Goal: Information Seeking & Learning: Understand process/instructions

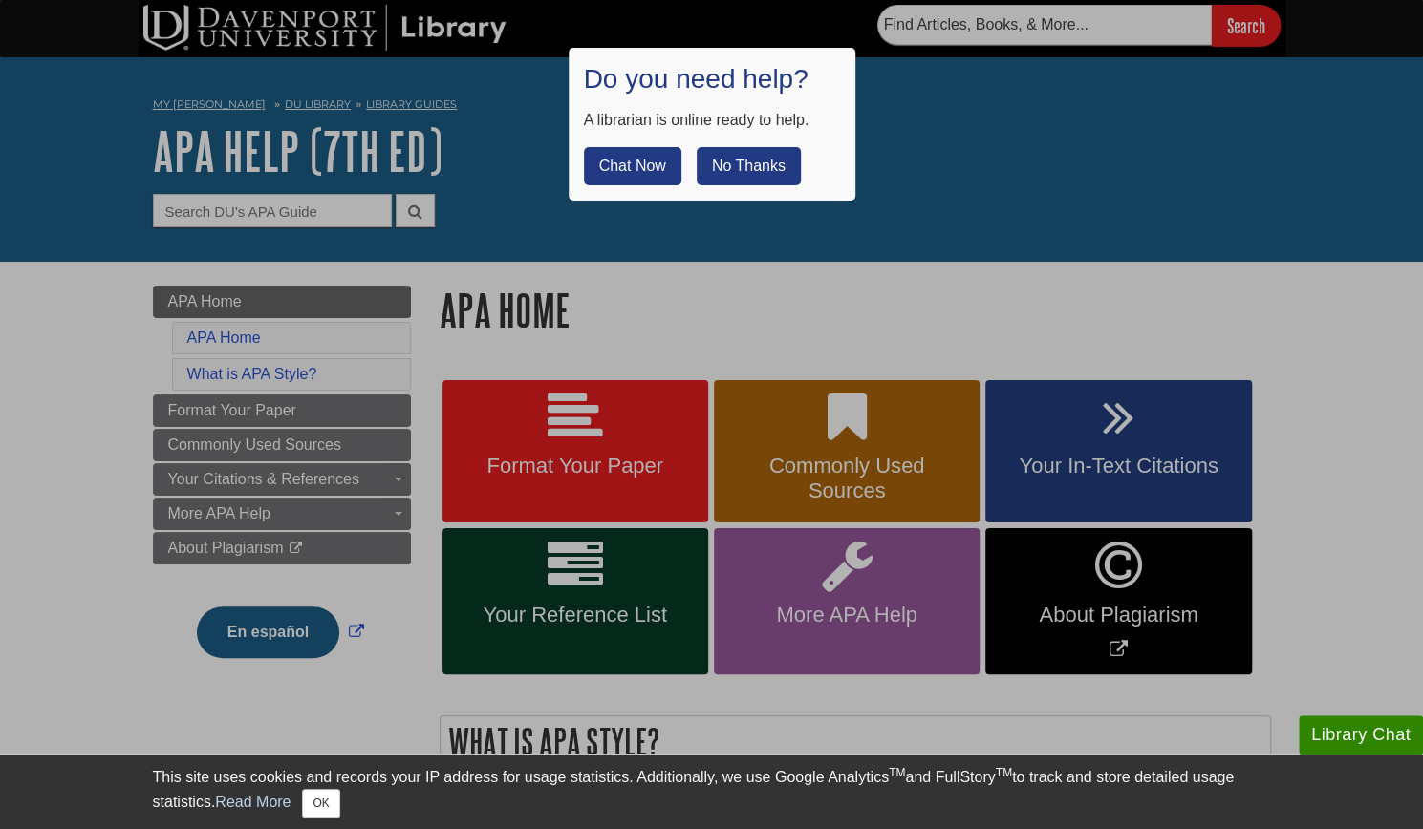
click at [757, 169] on button "No Thanks" at bounding box center [749, 166] width 104 height 38
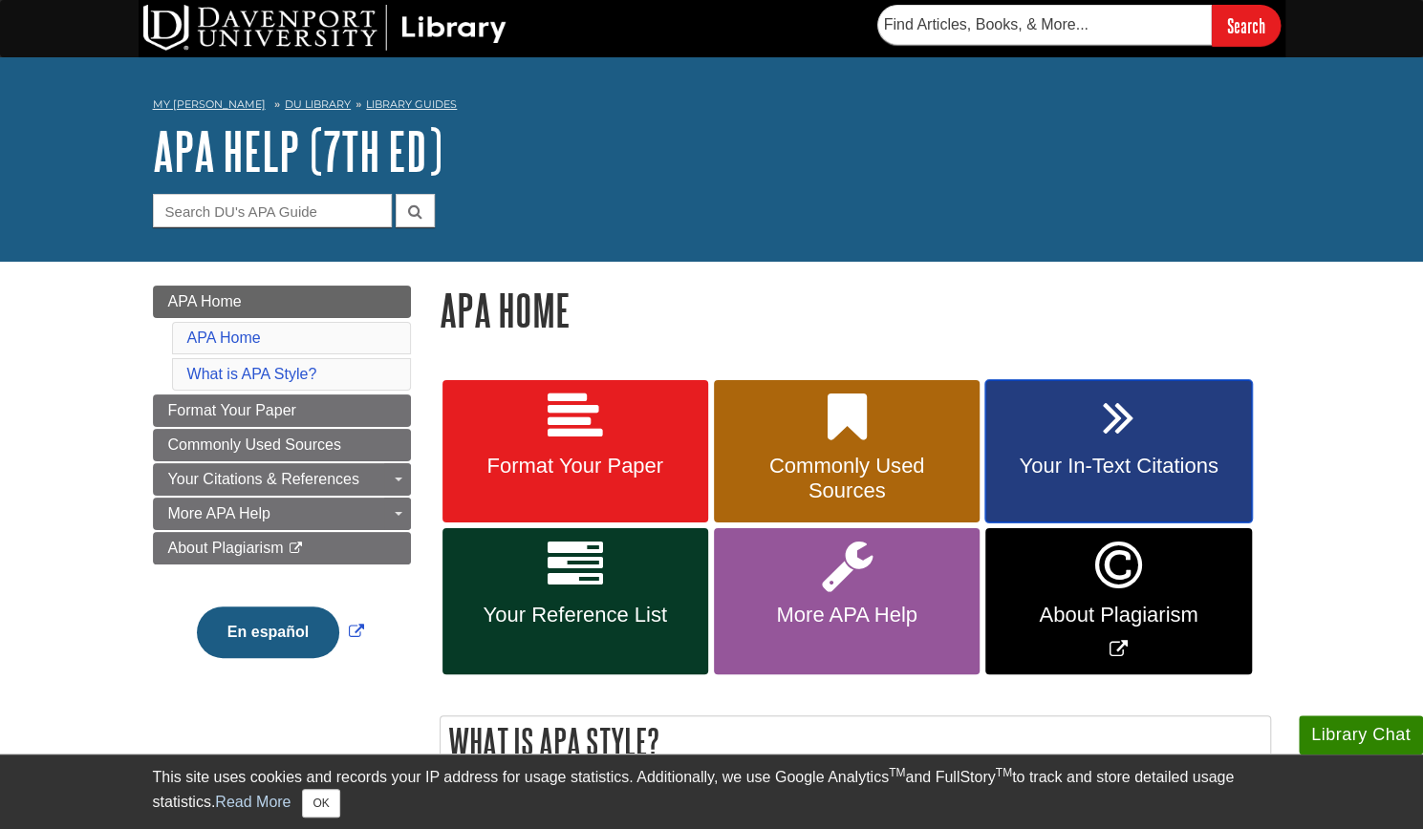
click at [1061, 418] on link "Your In-Text Citations" at bounding box center [1118, 451] width 266 height 143
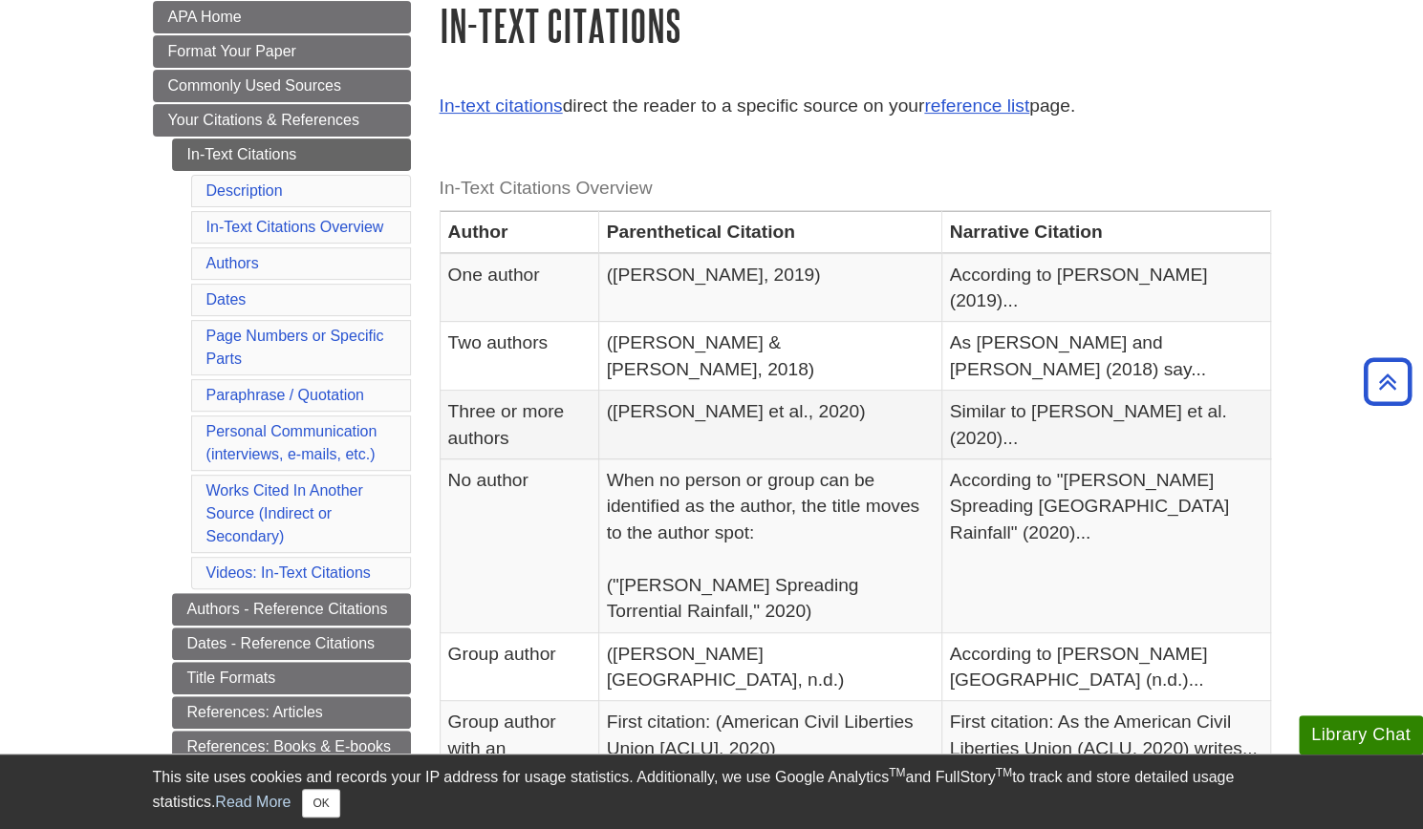
scroll to position [276, 0]
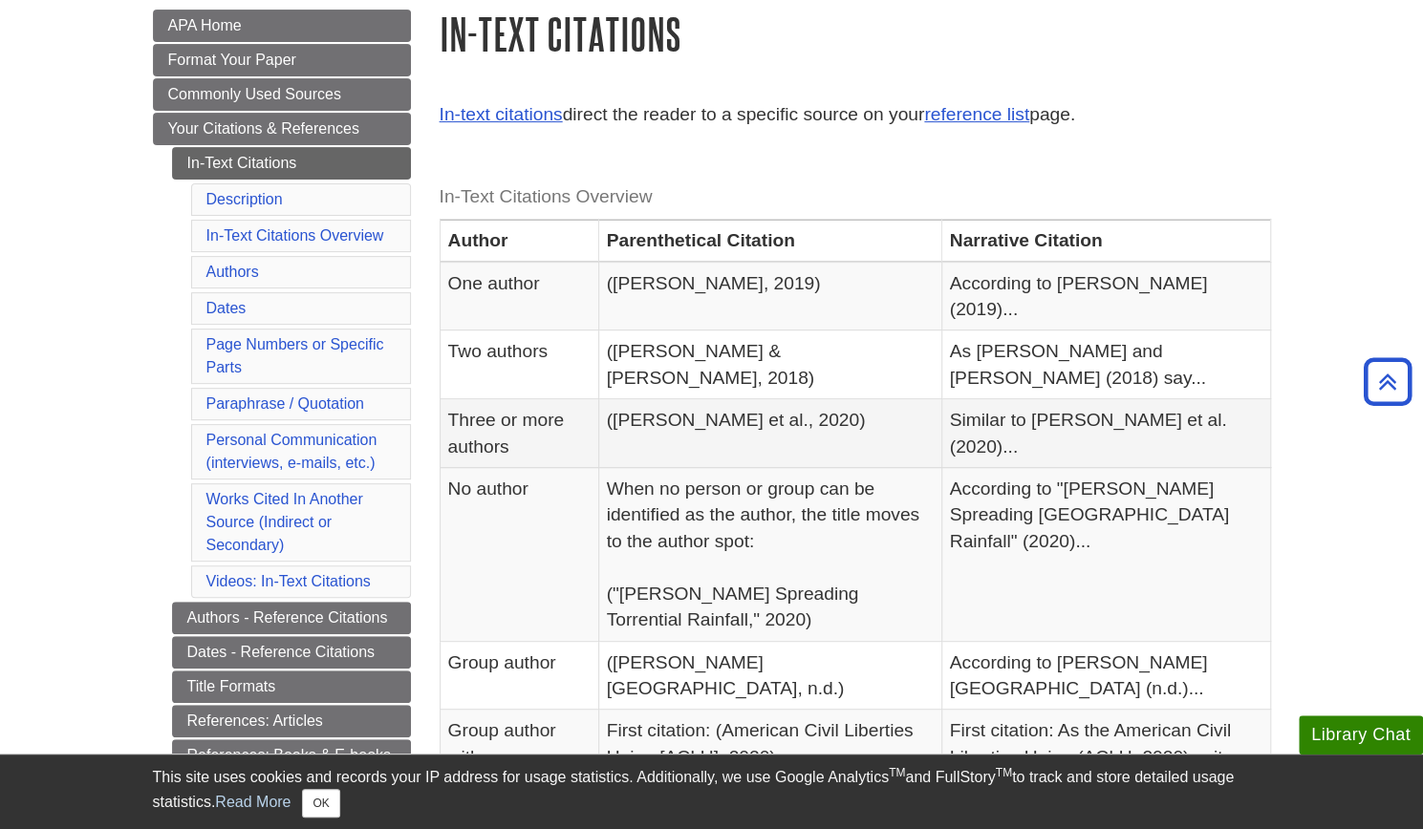
click at [492, 399] on td "Three or more authors" at bounding box center [519, 433] width 159 height 69
click at [681, 399] on td "(Smith et al., 2020)" at bounding box center [769, 433] width 343 height 69
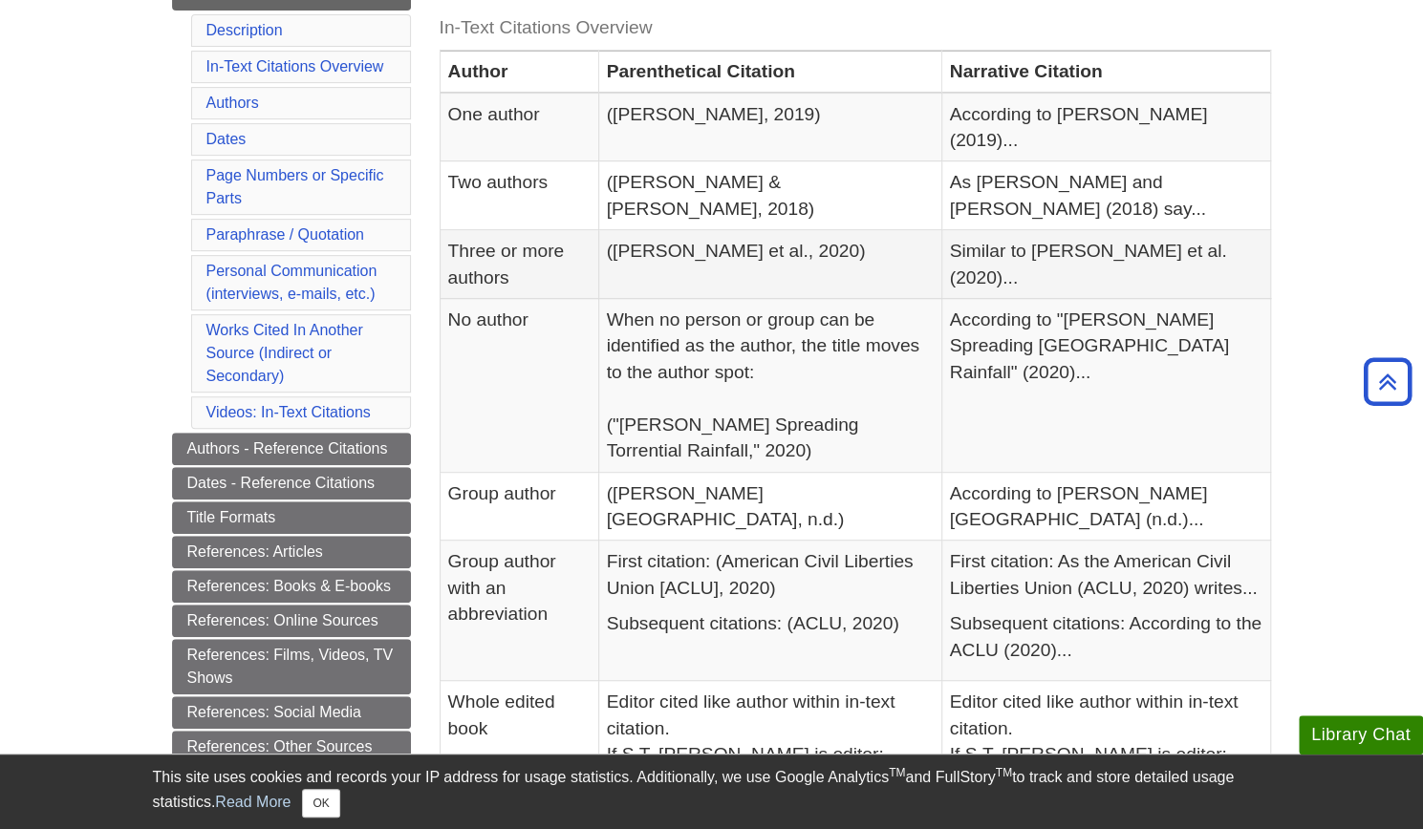
scroll to position [447, 0]
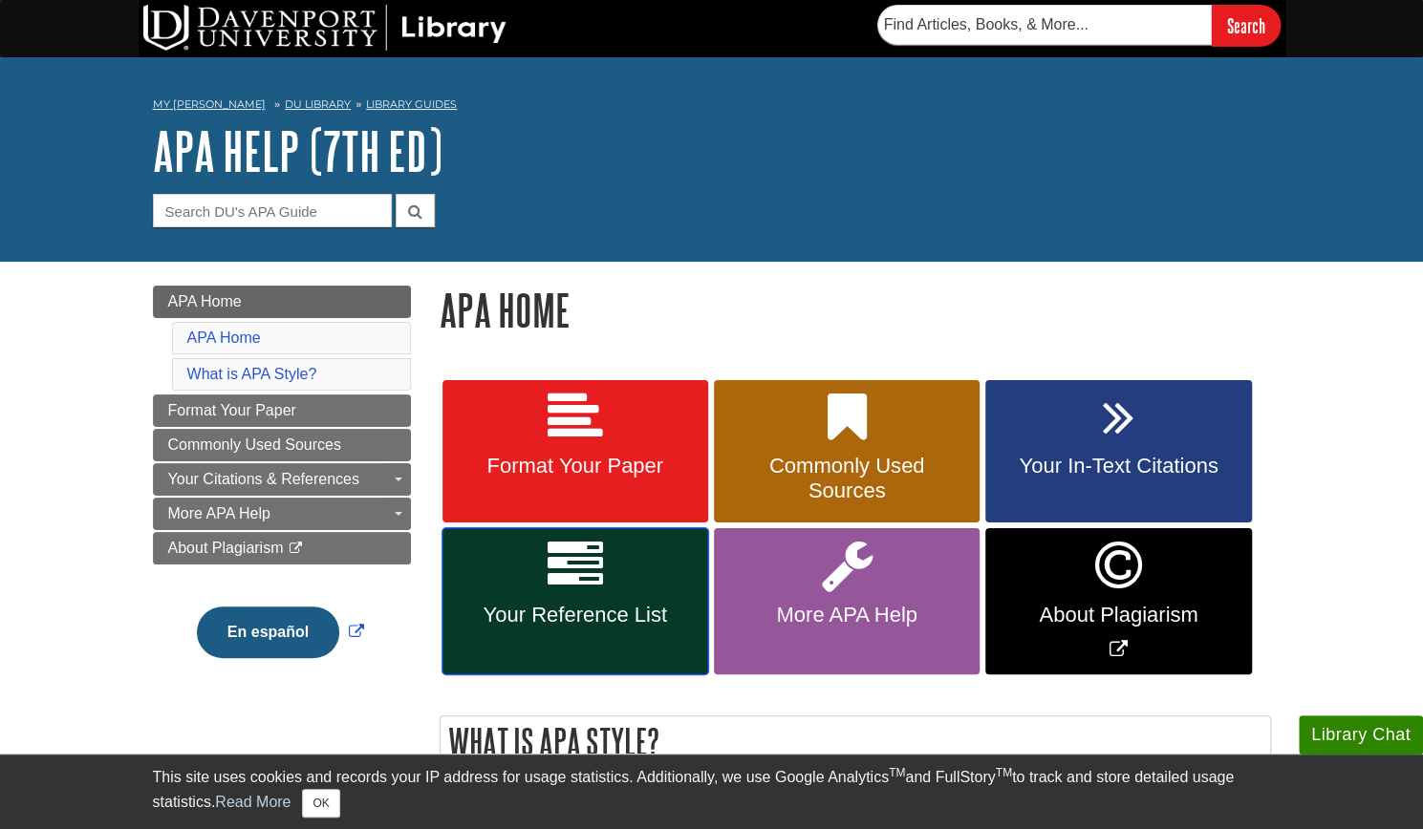
click at [610, 610] on span "Your Reference List" at bounding box center [575, 615] width 237 height 25
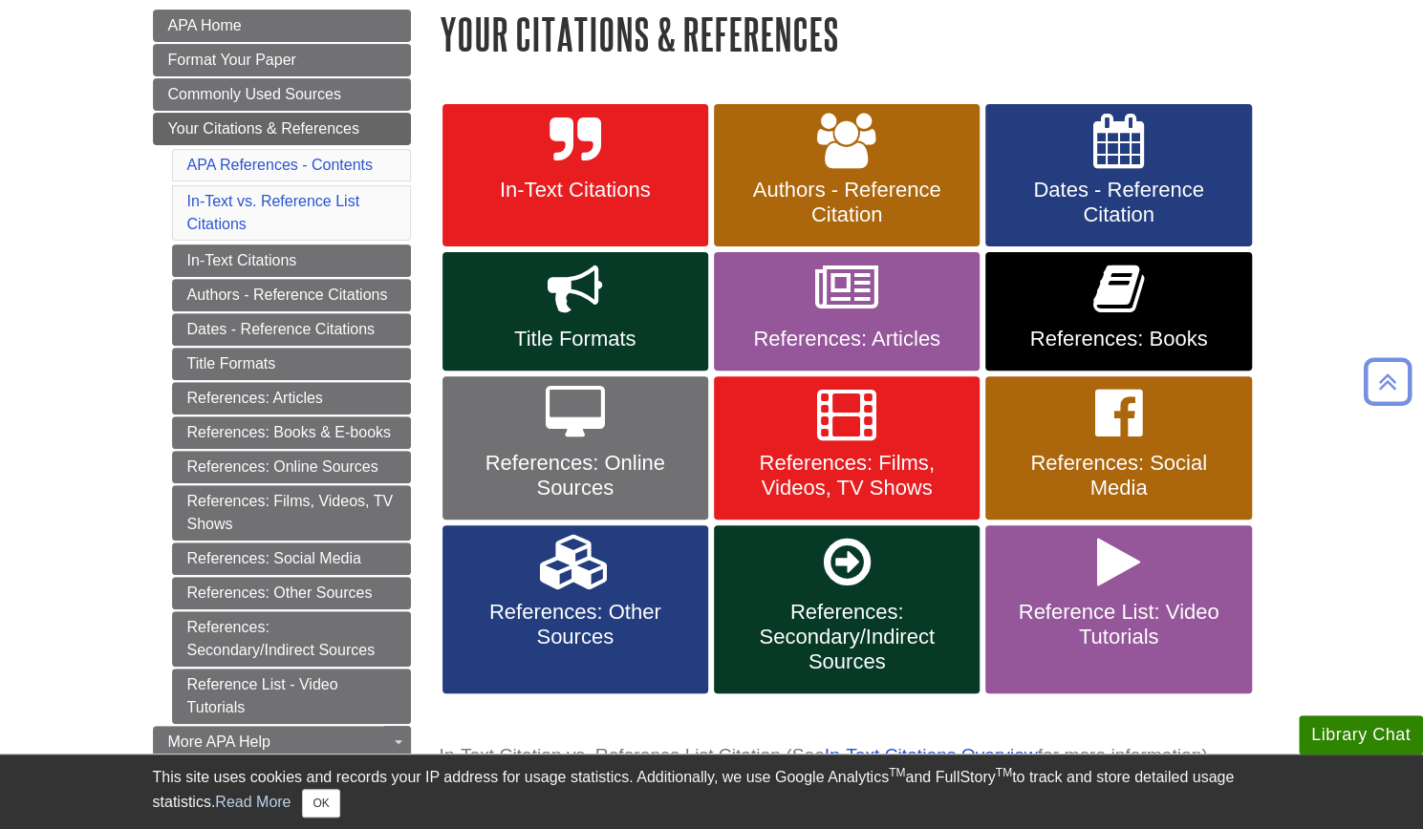
scroll to position [277, 0]
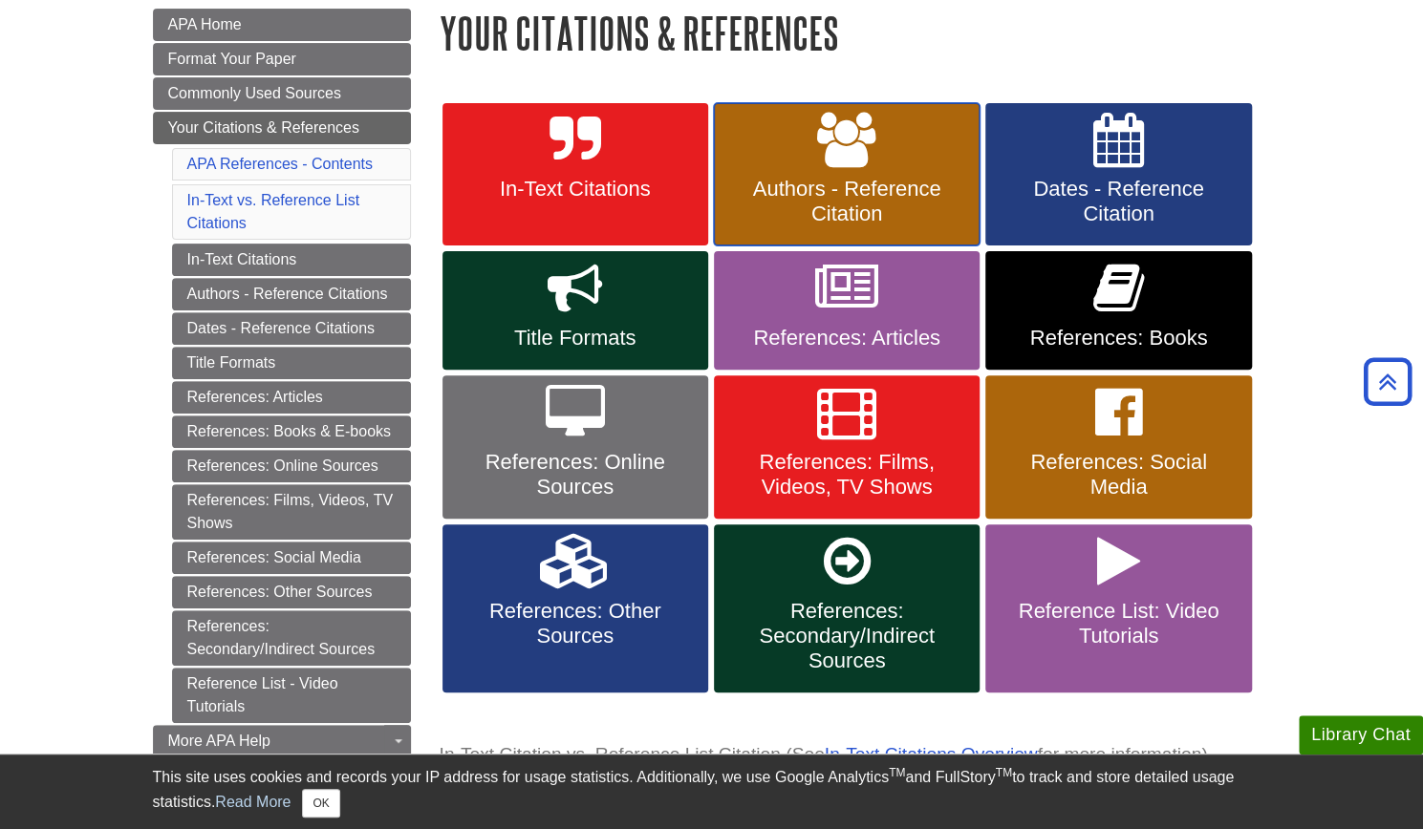
click at [831, 158] on icon at bounding box center [846, 140] width 59 height 55
